Goal: Task Accomplishment & Management: Manage account settings

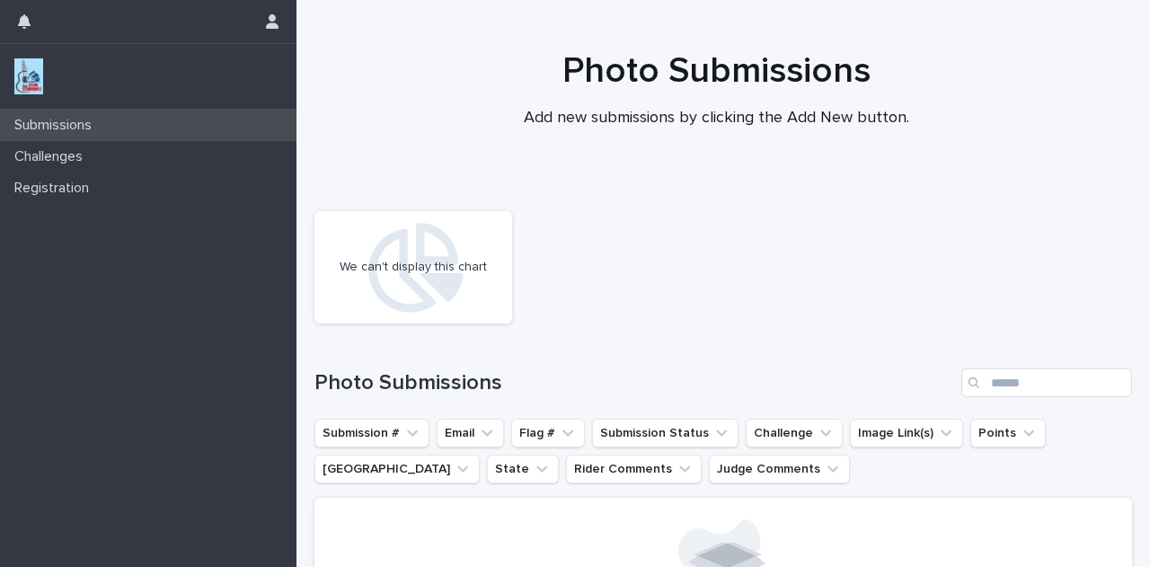
click at [83, 132] on p "Submissions" at bounding box center [56, 125] width 99 height 17
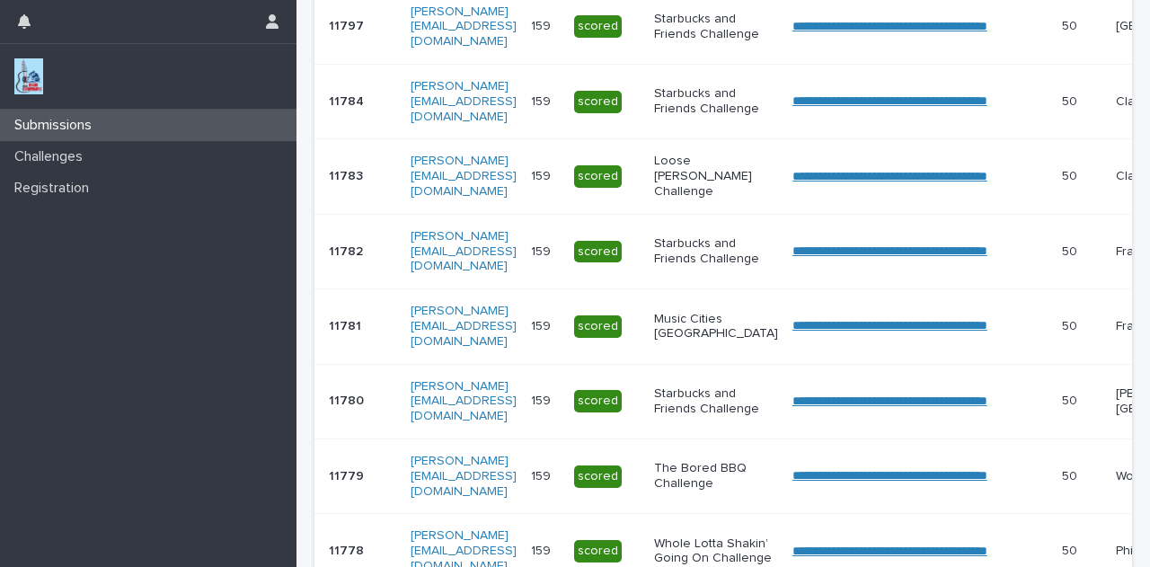
click at [336, 332] on div "11781 11781" at bounding box center [362, 327] width 67 height 30
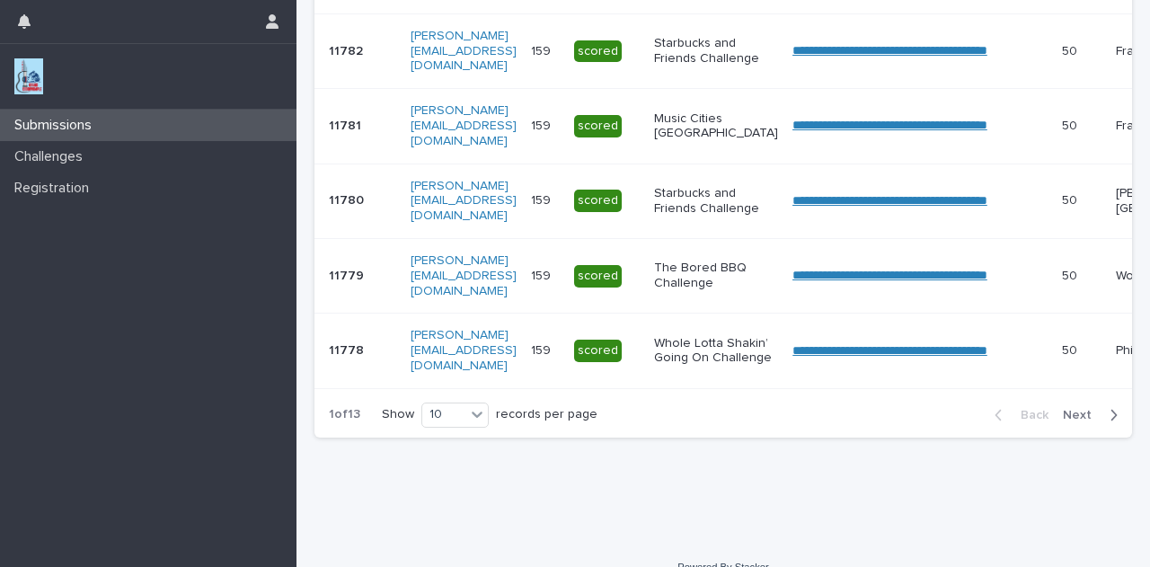
scroll to position [811, 0]
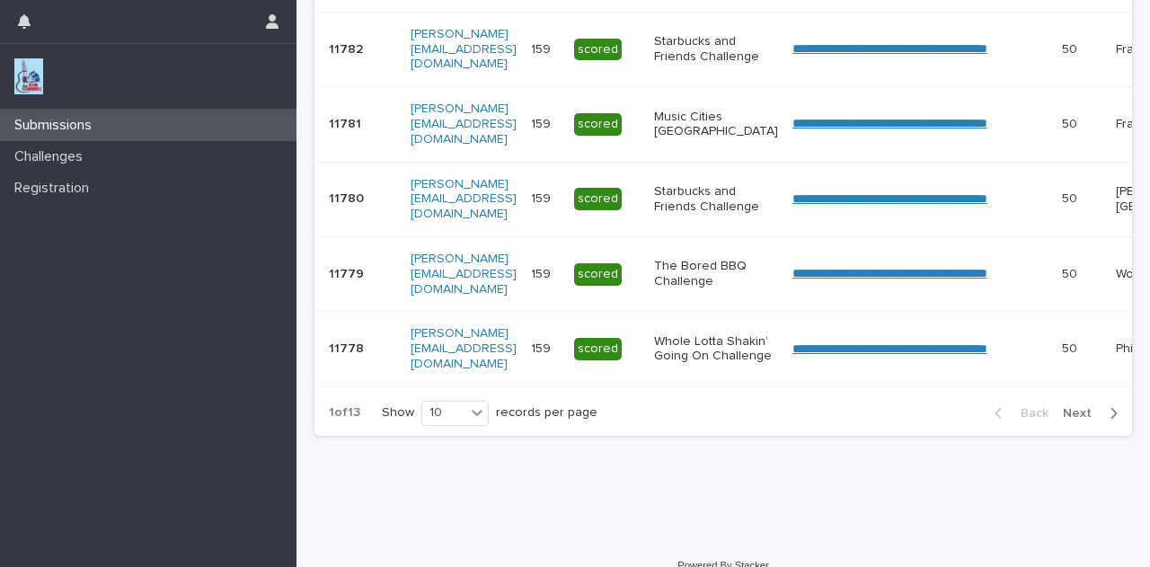
click at [1076, 420] on span "Next" at bounding box center [1083, 413] width 40 height 13
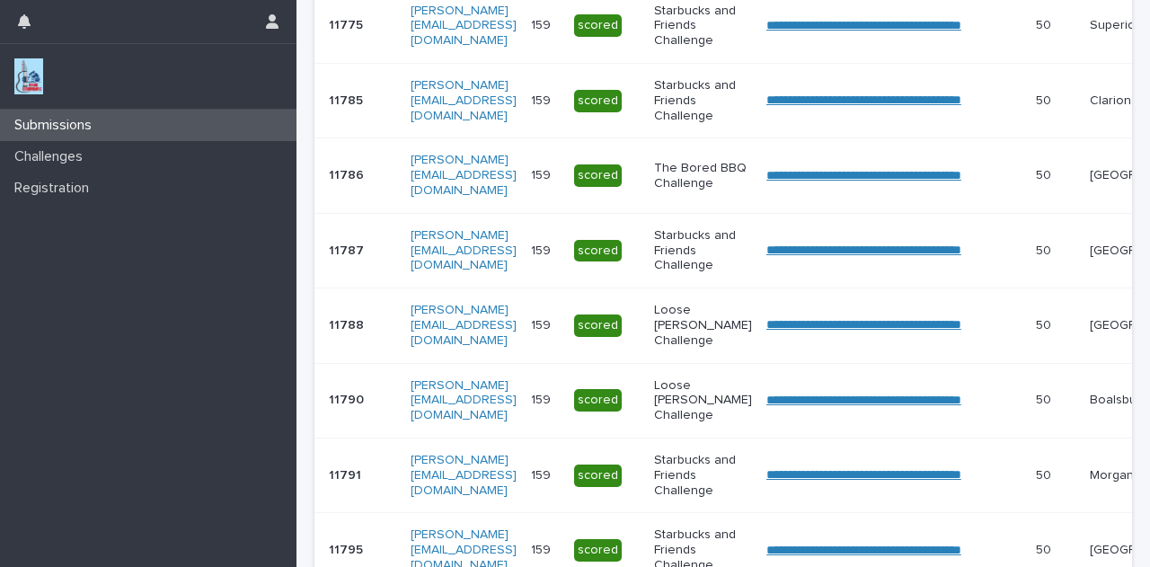
scroll to position [860, 0]
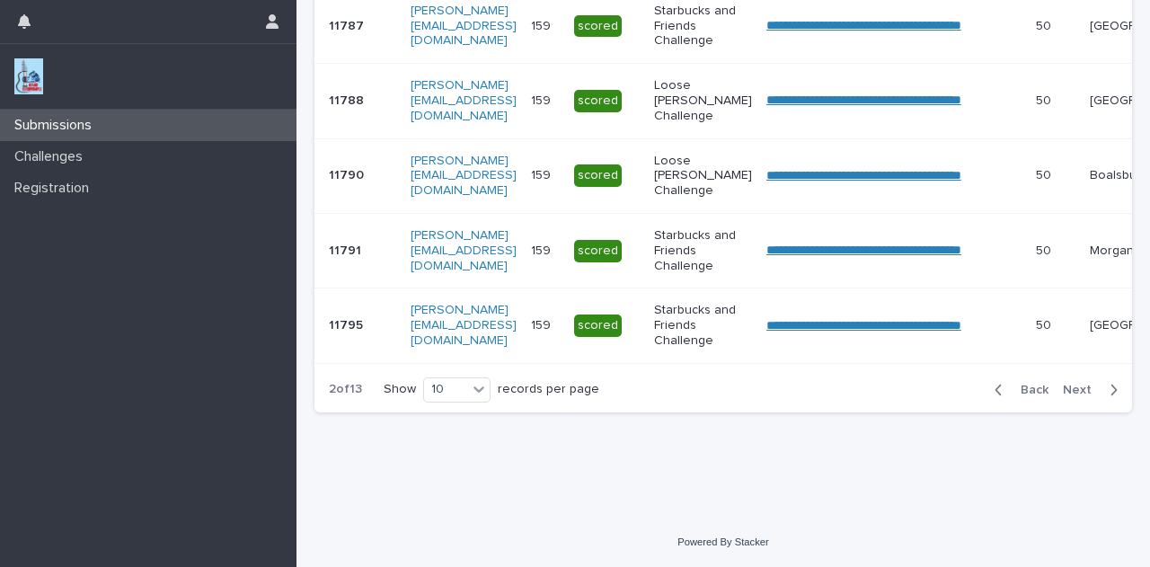
click at [1020, 394] on span "Back" at bounding box center [1029, 390] width 39 height 13
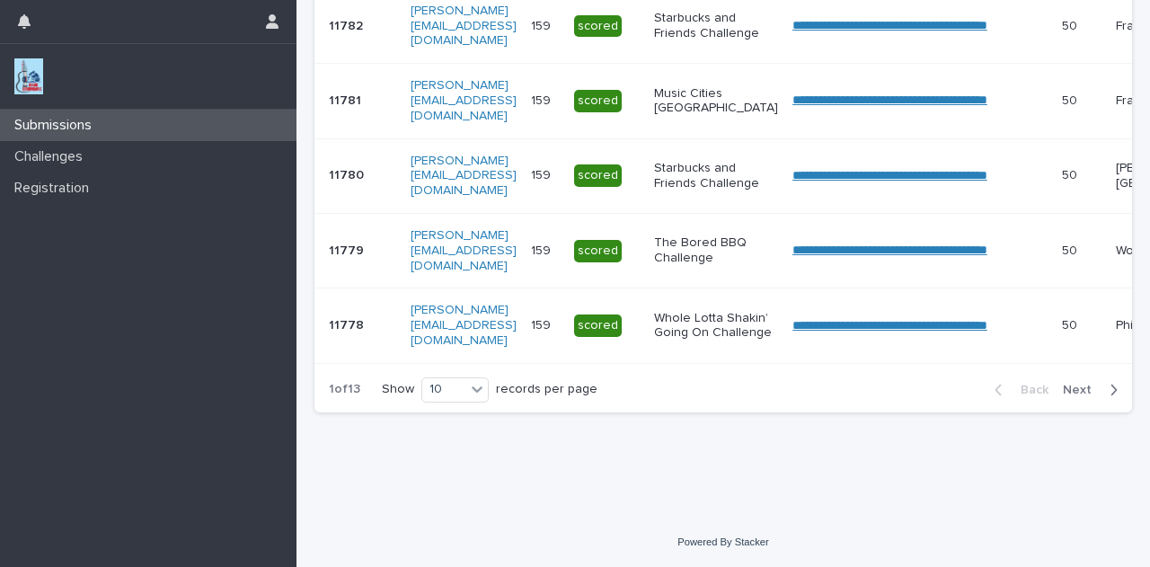
scroll to position [855, 0]
click at [1073, 393] on span "Next" at bounding box center [1083, 390] width 40 height 13
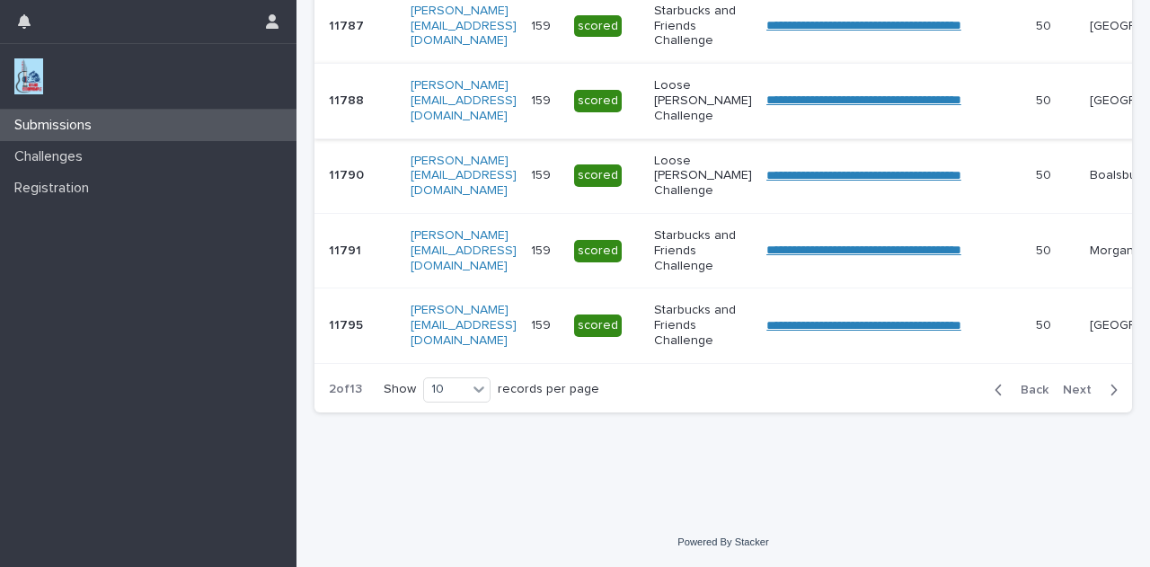
scroll to position [860, 0]
click at [1010, 390] on span "Back" at bounding box center [1029, 390] width 39 height 13
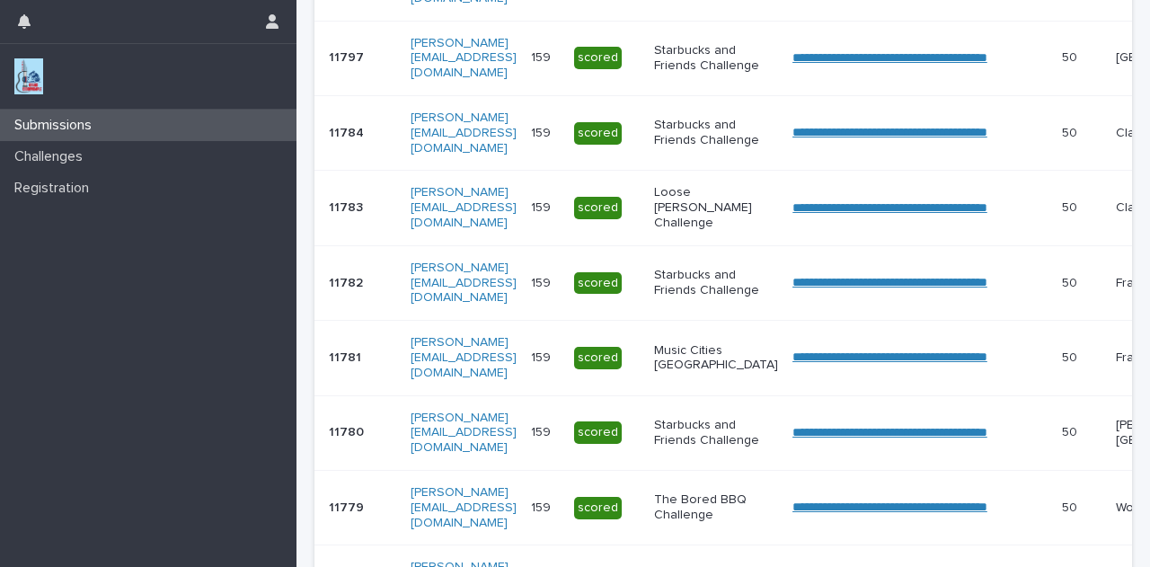
scroll to position [855, 0]
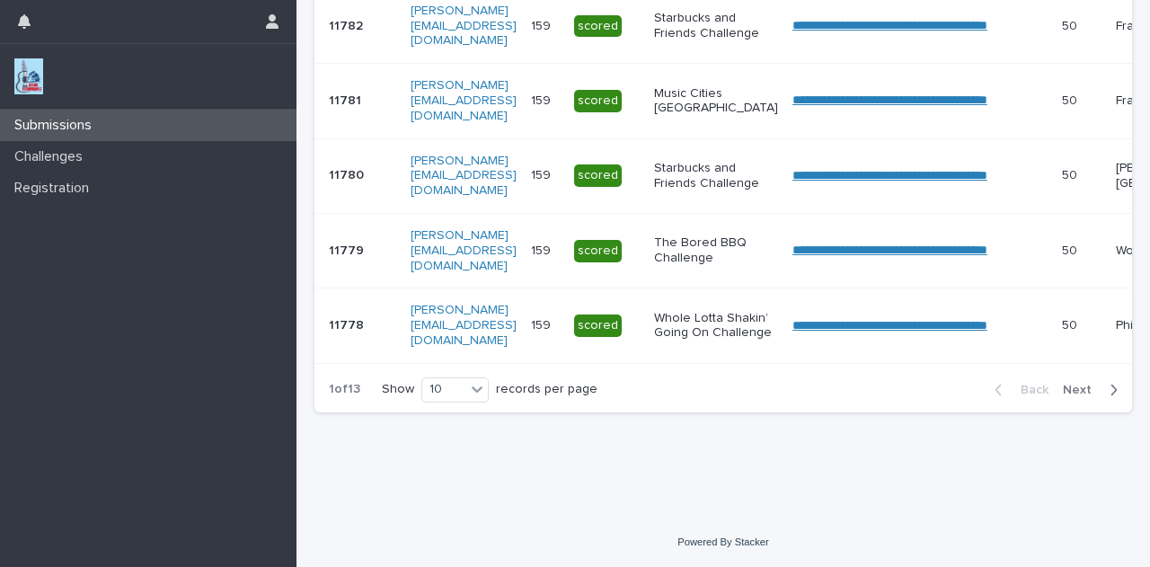
click at [1076, 394] on span "Next" at bounding box center [1083, 390] width 40 height 13
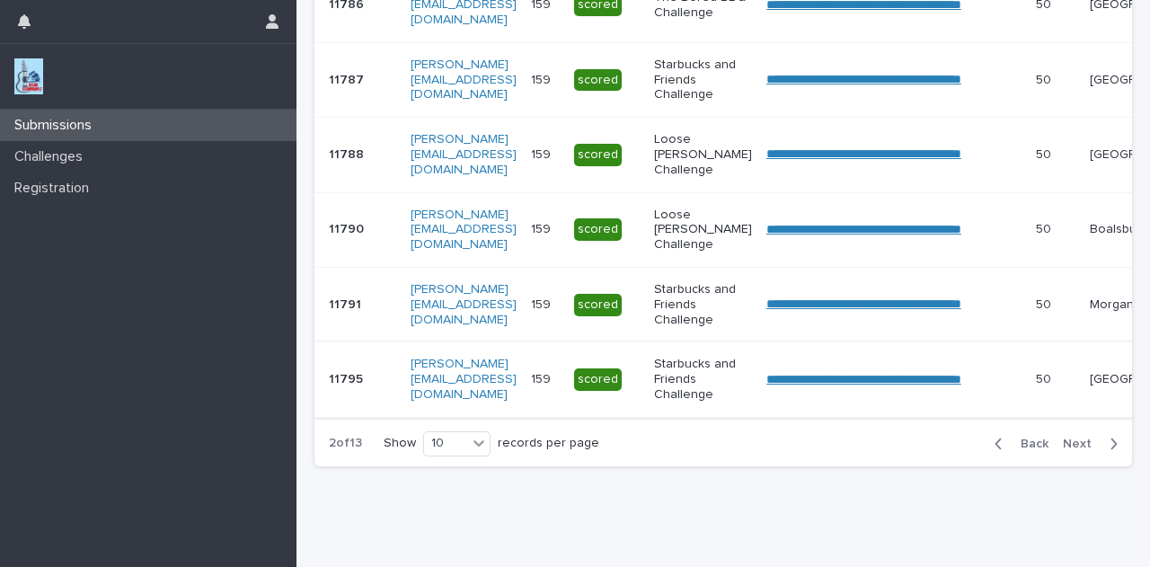
scroll to position [802, 0]
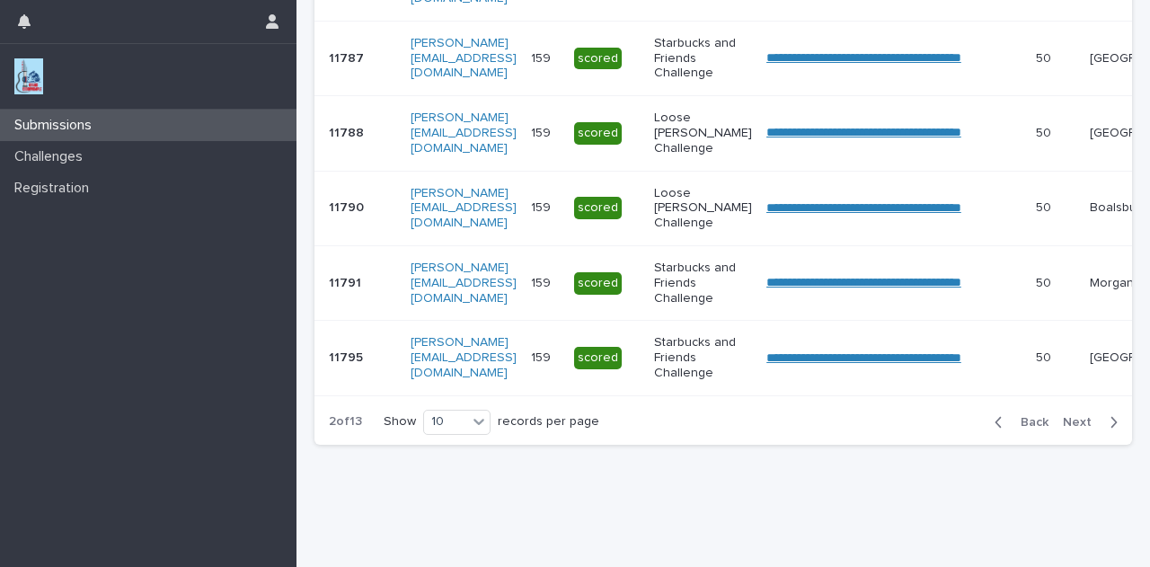
click at [995, 430] on icon "button" at bounding box center [999, 422] width 8 height 16
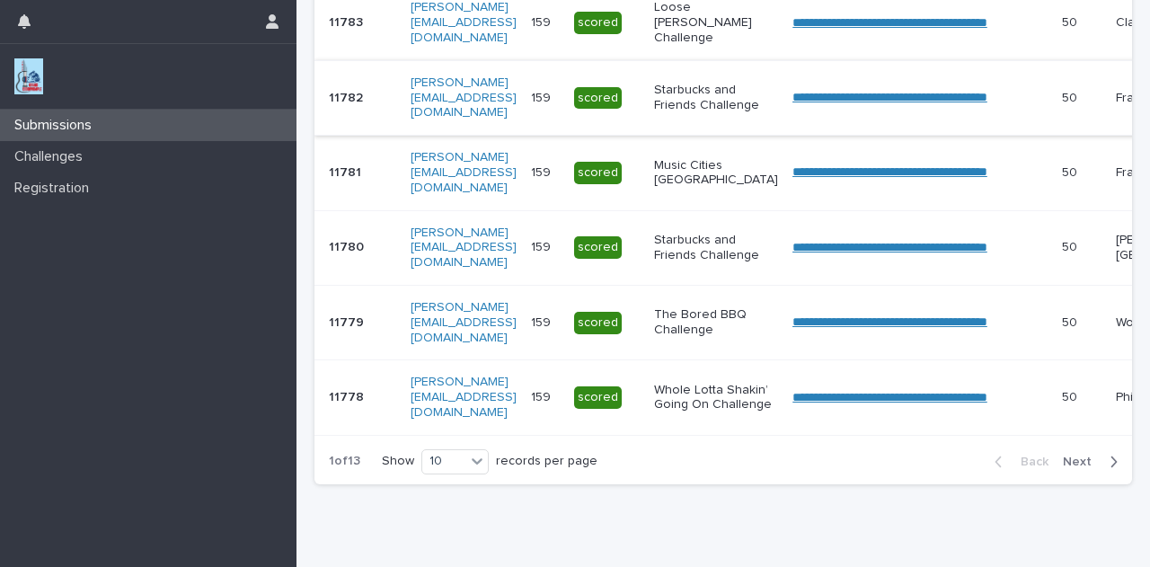
scroll to position [765, 0]
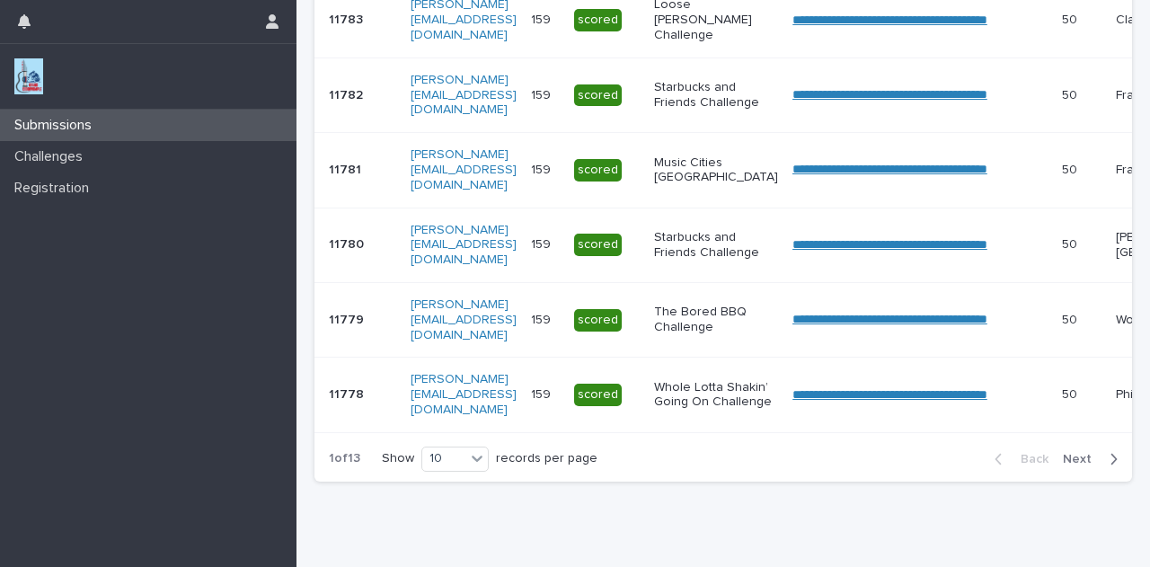
click at [1080, 467] on button "Next" at bounding box center [1094, 459] width 76 height 16
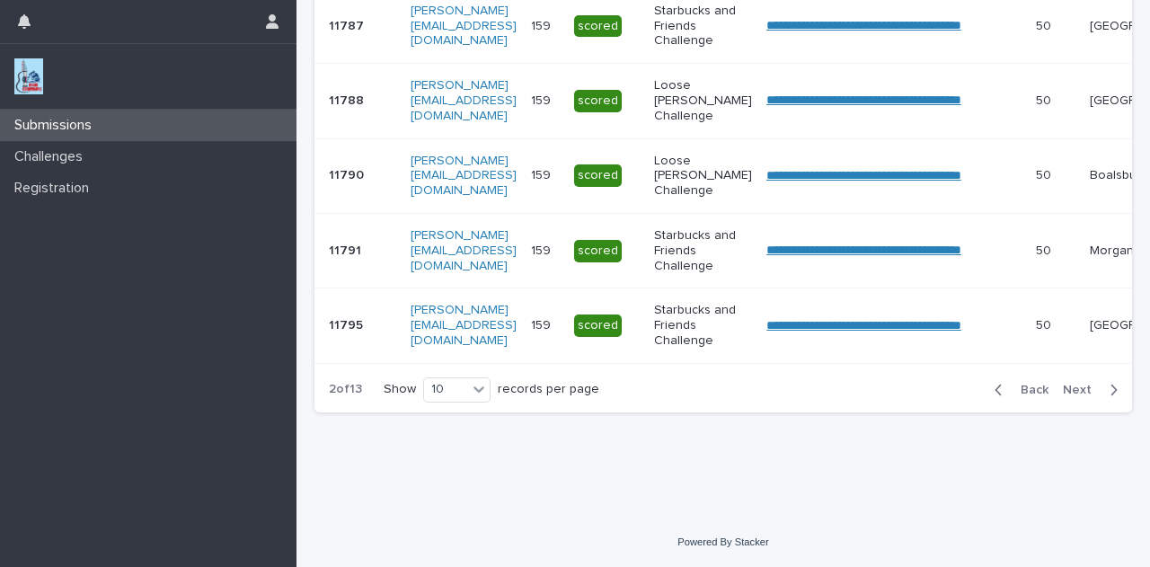
scroll to position [860, 0]
click at [1014, 389] on span "Back" at bounding box center [1029, 390] width 39 height 13
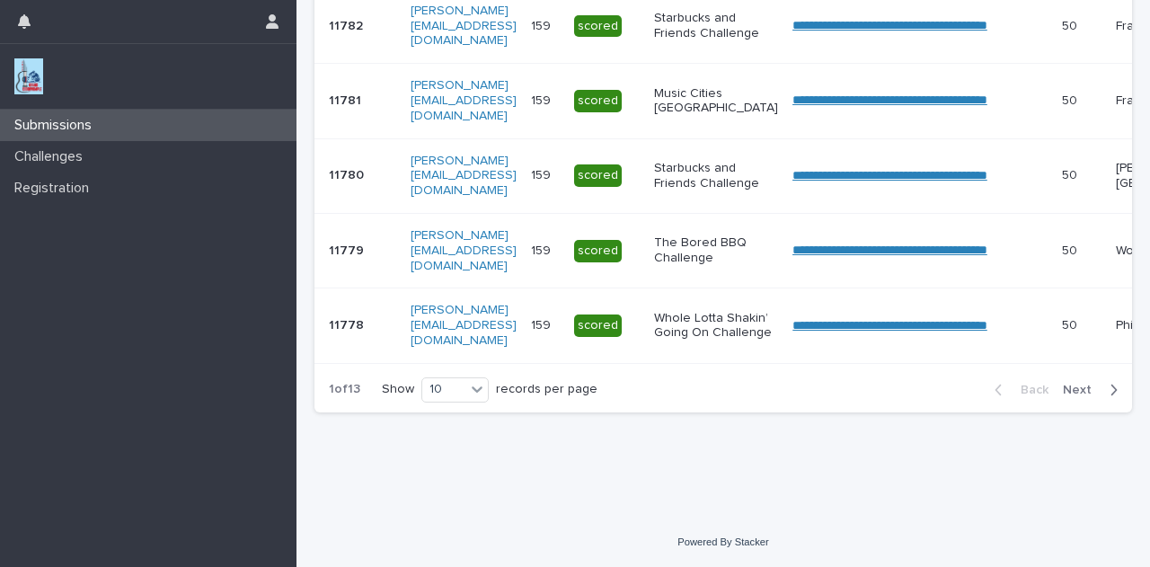
scroll to position [855, 0]
click at [1071, 390] on span "Next" at bounding box center [1083, 390] width 40 height 13
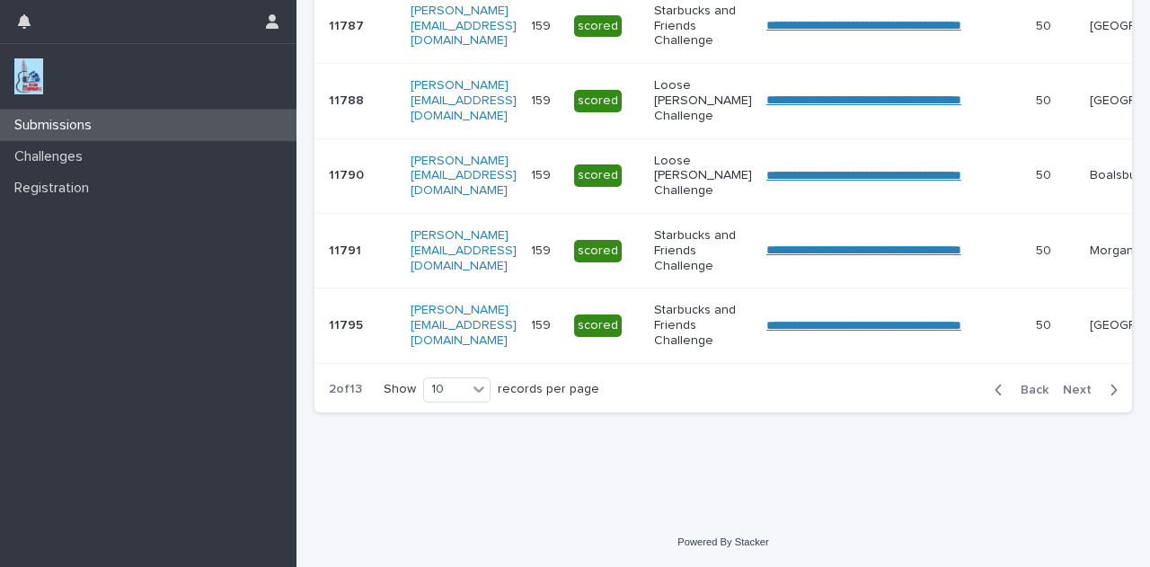
click at [1076, 394] on span "Next" at bounding box center [1083, 390] width 40 height 13
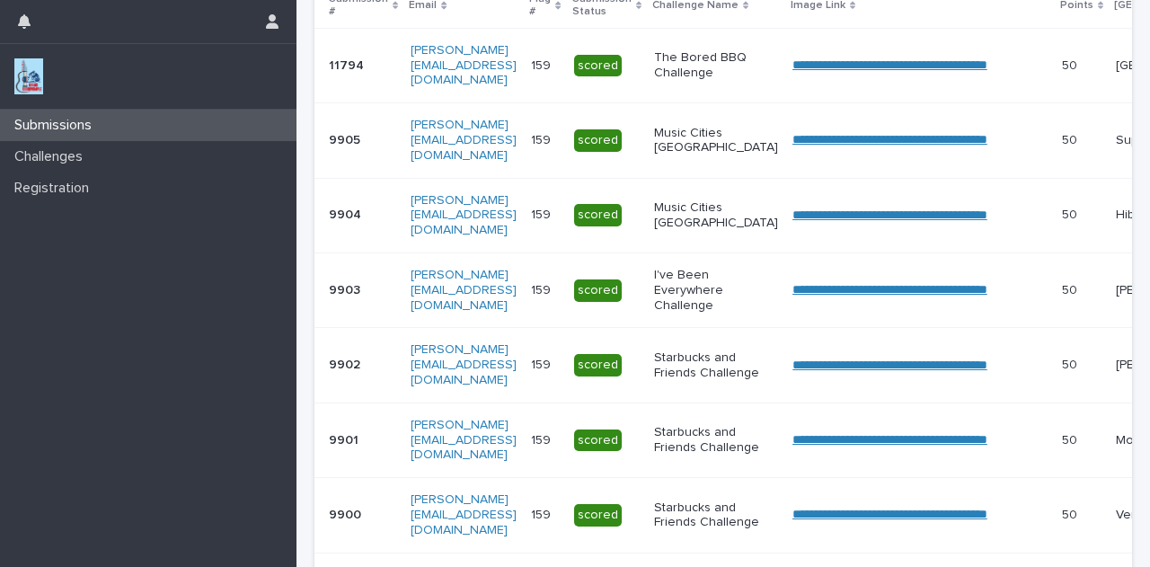
scroll to position [835, 0]
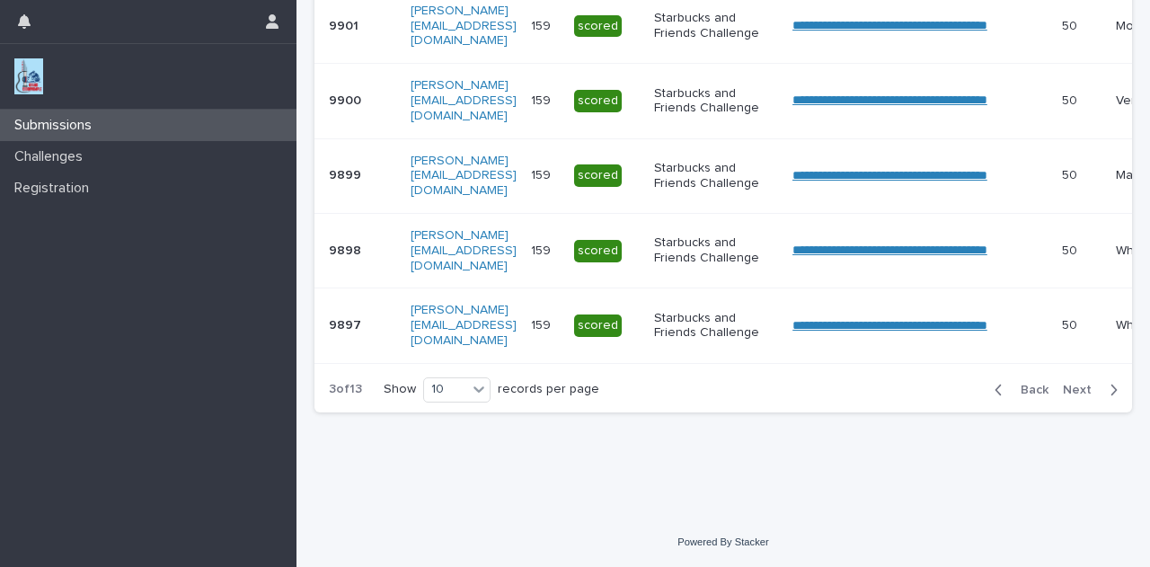
click at [1009, 395] on button "Back" at bounding box center [1017, 390] width 75 height 16
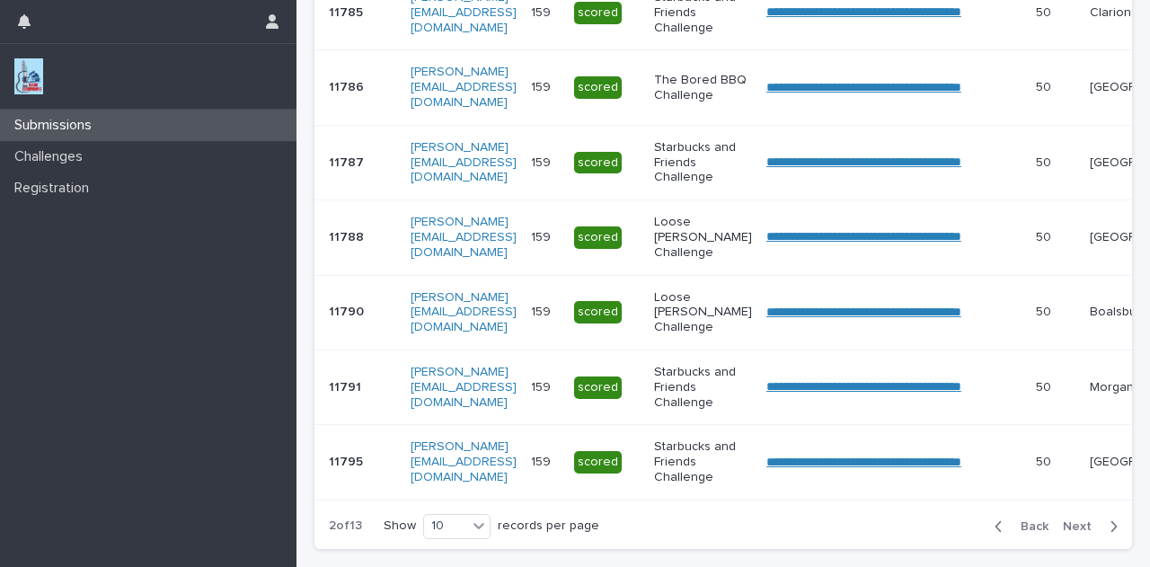
scroll to position [860, 0]
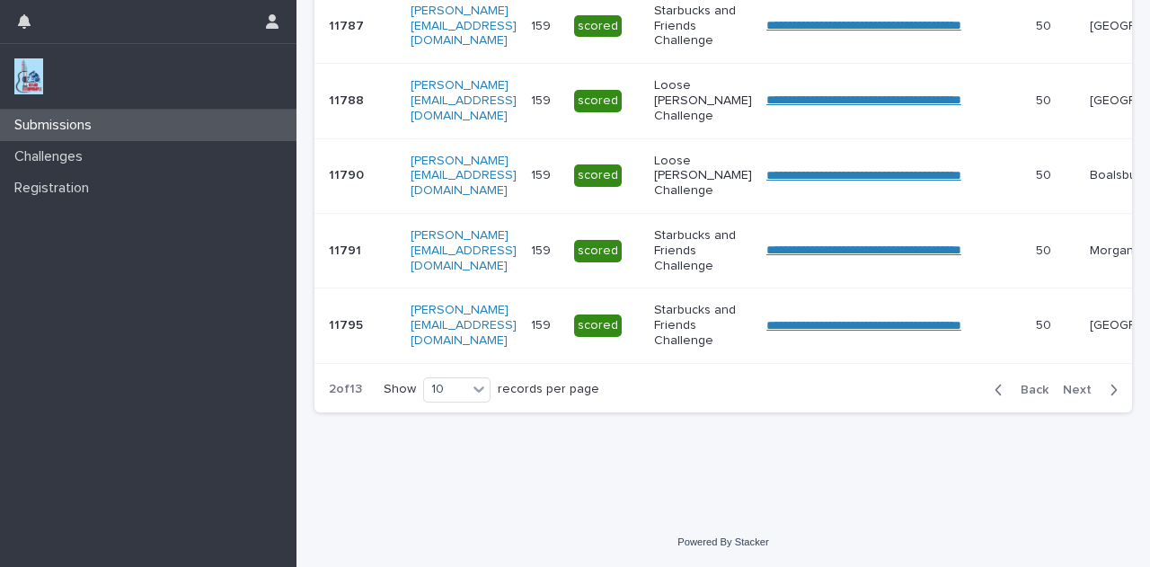
click at [1017, 394] on span "Back" at bounding box center [1029, 390] width 39 height 13
